Goal: Task Accomplishment & Management: Manage account settings

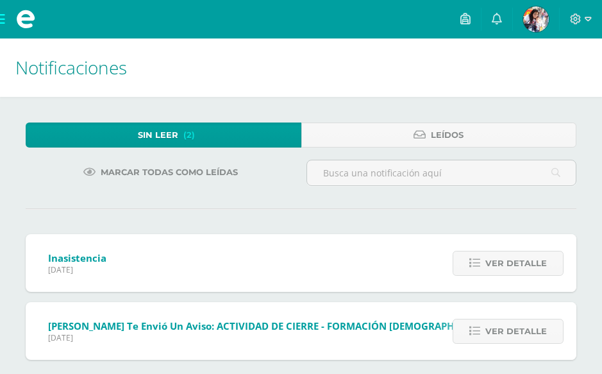
scroll to position [12, 0]
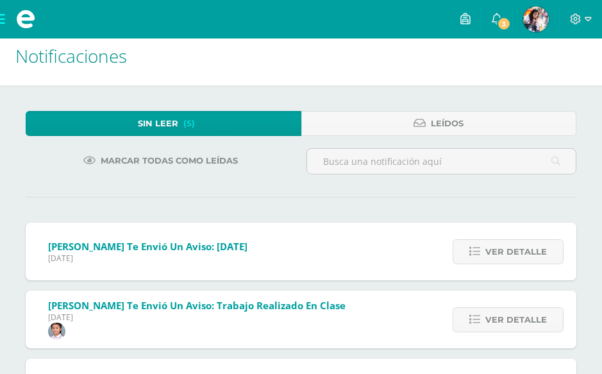
scroll to position [12, 0]
click at [505, 25] on span "3" at bounding box center [504, 24] width 14 height 14
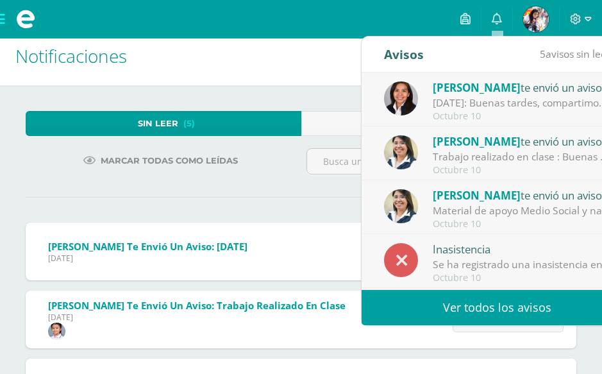
click at [544, 153] on div "Trabajo realizado en clase : Buenas tardes padres de familia mucho gusto en sal…" at bounding box center [522, 156] width 178 height 15
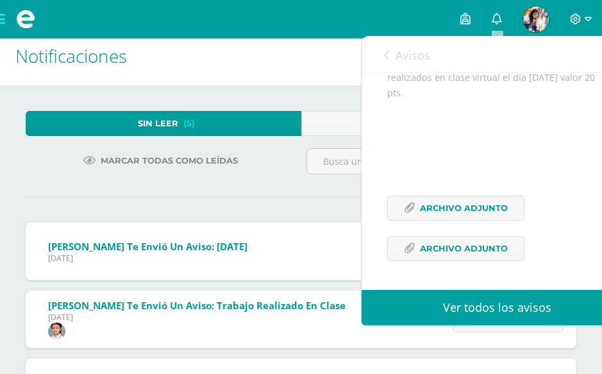
scroll to position [384, 0]
click at [471, 205] on span "Archivo Adjunto" at bounding box center [464, 208] width 88 height 24
click at [446, 246] on span "Archivo Adjunto" at bounding box center [464, 249] width 88 height 24
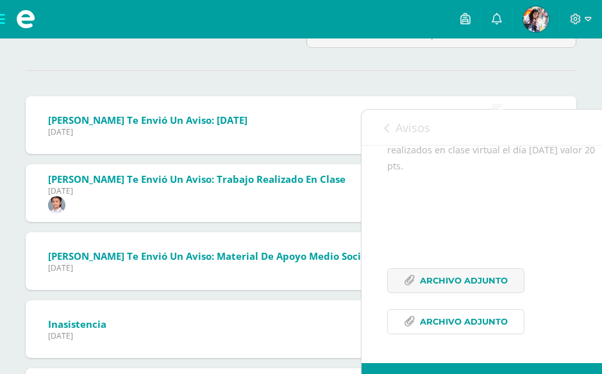
scroll to position [62, 0]
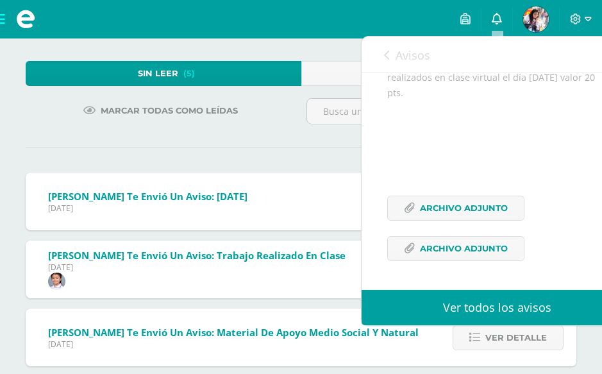
click at [492, 24] on icon at bounding box center [497, 19] width 10 height 12
click at [310, 173] on div "Zuly Coro te envió un aviso: Jueves 16 de octubre Viernes 10 de Octubre de 2025…" at bounding box center [301, 202] width 551 height 58
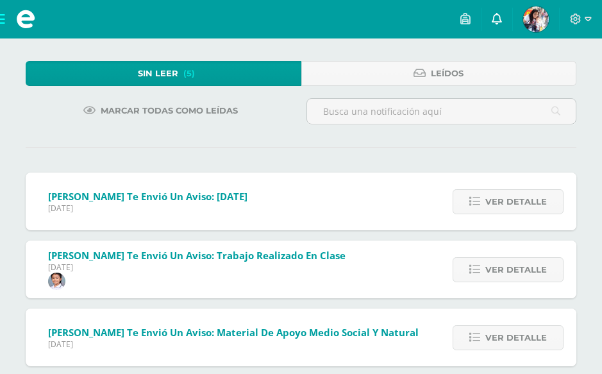
click at [501, 27] on link "0" at bounding box center [497, 19] width 31 height 38
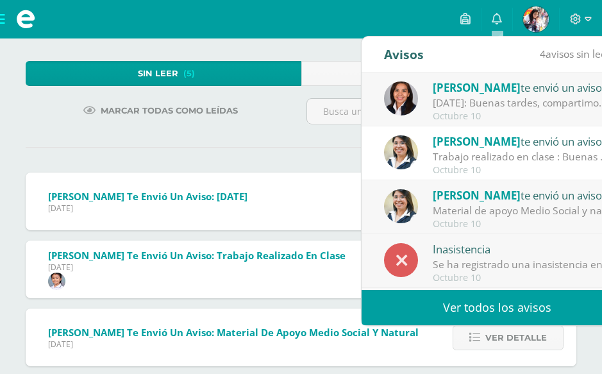
click at [472, 102] on div "[DATE]: Buenas tardes, compartimos información importante del [DATE]. Atentamen…" at bounding box center [522, 103] width 178 height 15
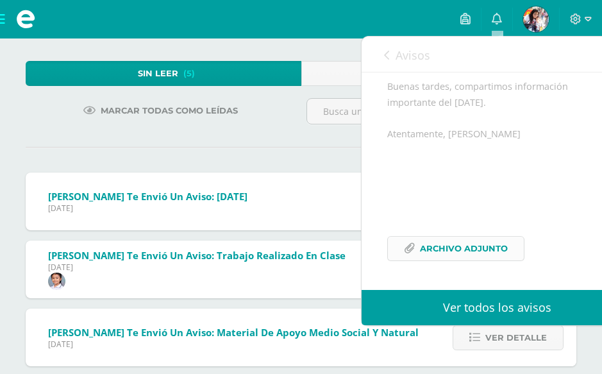
click at [455, 242] on span "Archivo Adjunto" at bounding box center [464, 249] width 88 height 24
click at [495, 21] on icon at bounding box center [497, 19] width 10 height 12
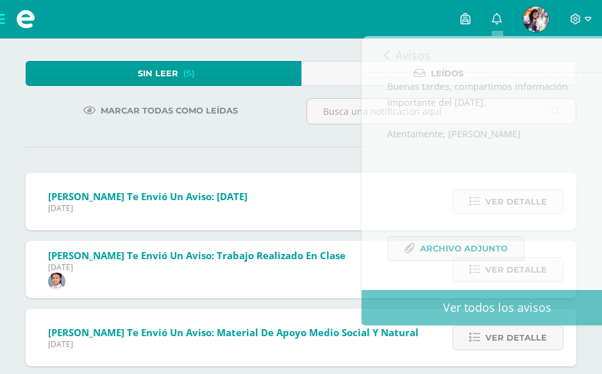
click at [326, 97] on div "Sin leer (5) Leídos" at bounding box center [301, 79] width 561 height 37
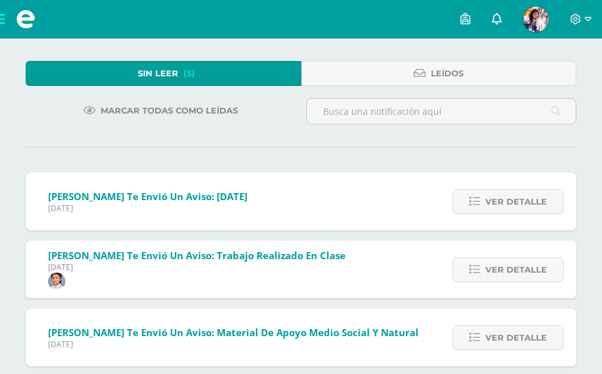
click at [493, 14] on icon at bounding box center [497, 19] width 10 height 12
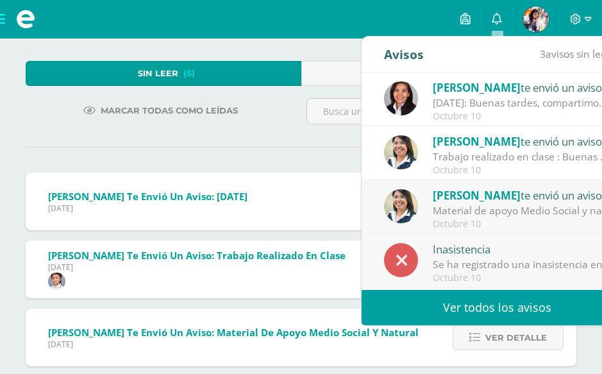
click at [478, 219] on div "Octubre 10" at bounding box center [522, 224] width 178 height 11
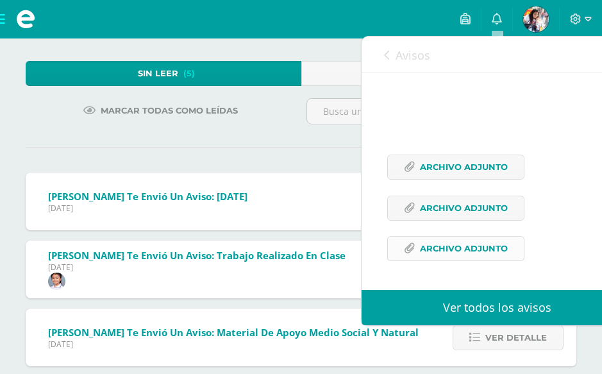
scroll to position [274, 0]
click at [439, 179] on span "Archivo Adjunto" at bounding box center [464, 167] width 88 height 24
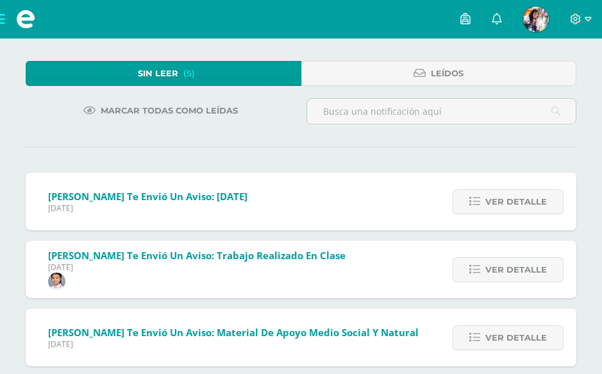
click at [267, 121] on div "Marcar todas como leídas" at bounding box center [161, 116] width 281 height 37
click at [155, 71] on span "Sin leer" at bounding box center [158, 74] width 40 height 24
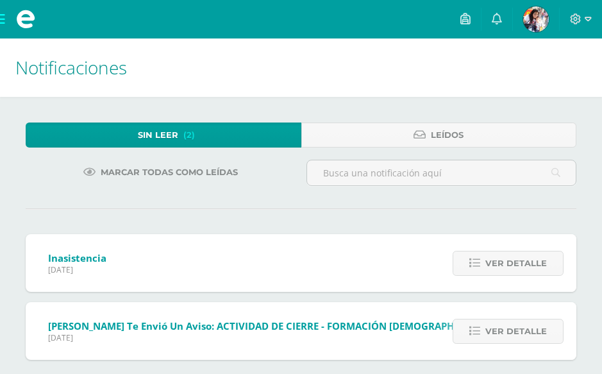
scroll to position [12, 0]
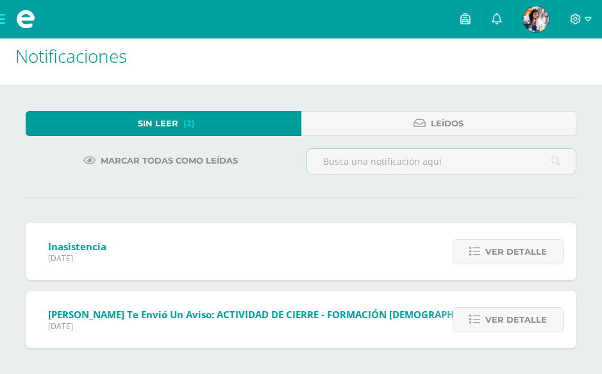
click at [106, 249] on span "Inasistencia" at bounding box center [77, 246] width 58 height 13
click at [161, 129] on span "Sin leer" at bounding box center [158, 124] width 40 height 24
